Goal: Task Accomplishment & Management: Manage account settings

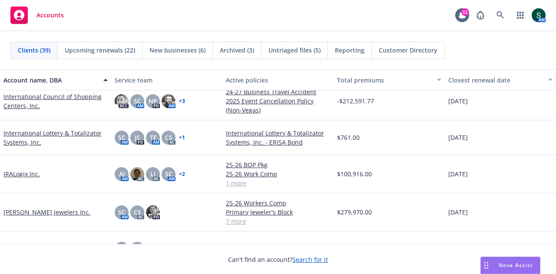
scroll to position [521, 0]
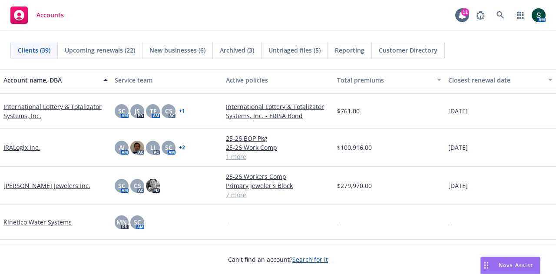
click at [14, 183] on link "[PERSON_NAME] Jewelers Inc." at bounding box center [46, 185] width 87 height 9
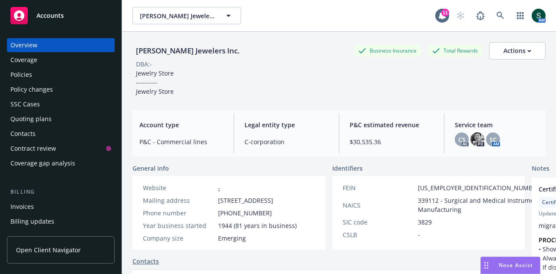
scroll to position [87, 0]
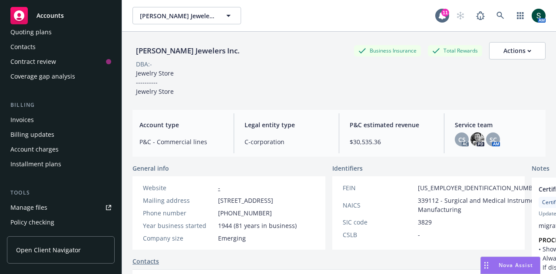
click at [33, 119] on div "Invoices" at bounding box center [21, 120] width 23 height 14
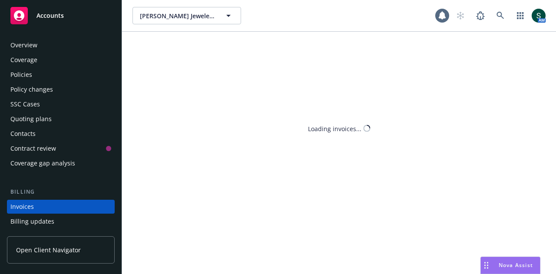
scroll to position [56, 0]
